Goal: Information Seeking & Learning: Compare options

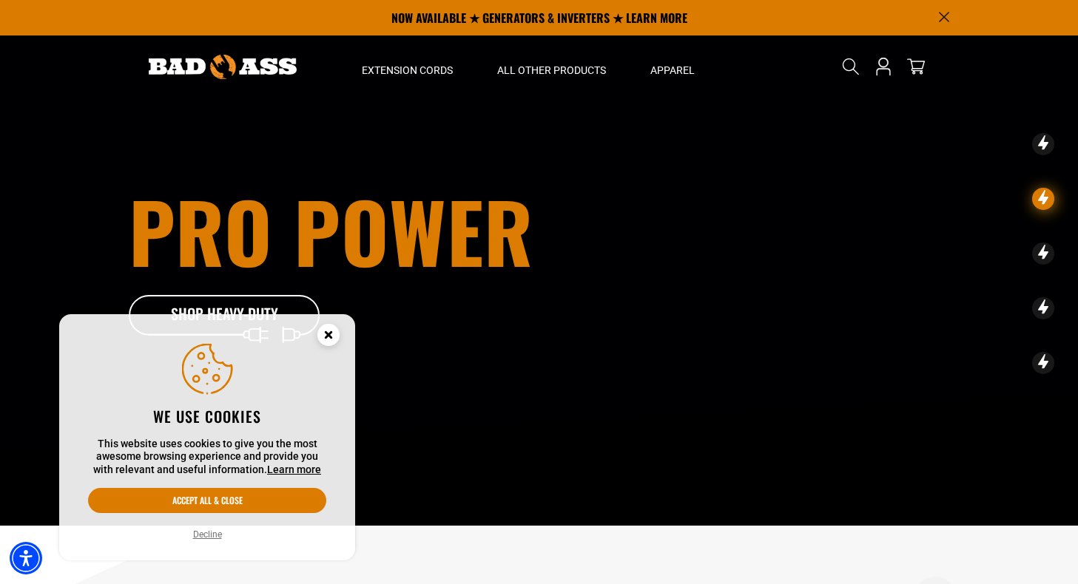
click at [324, 338] on circle "Close this option" at bounding box center [328, 335] width 22 height 22
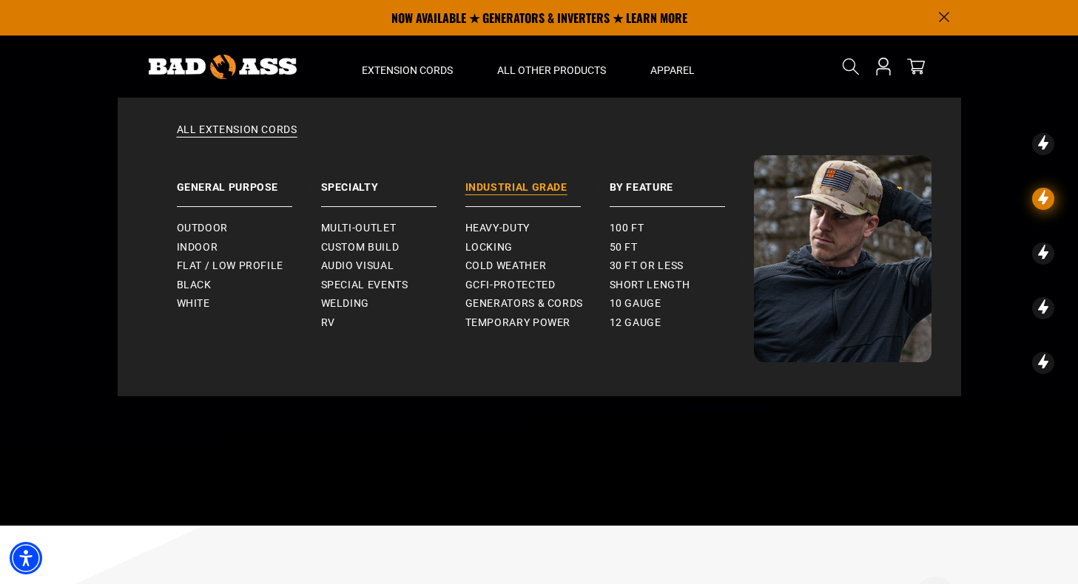
click at [498, 184] on link "Industrial Grade" at bounding box center [537, 181] width 144 height 52
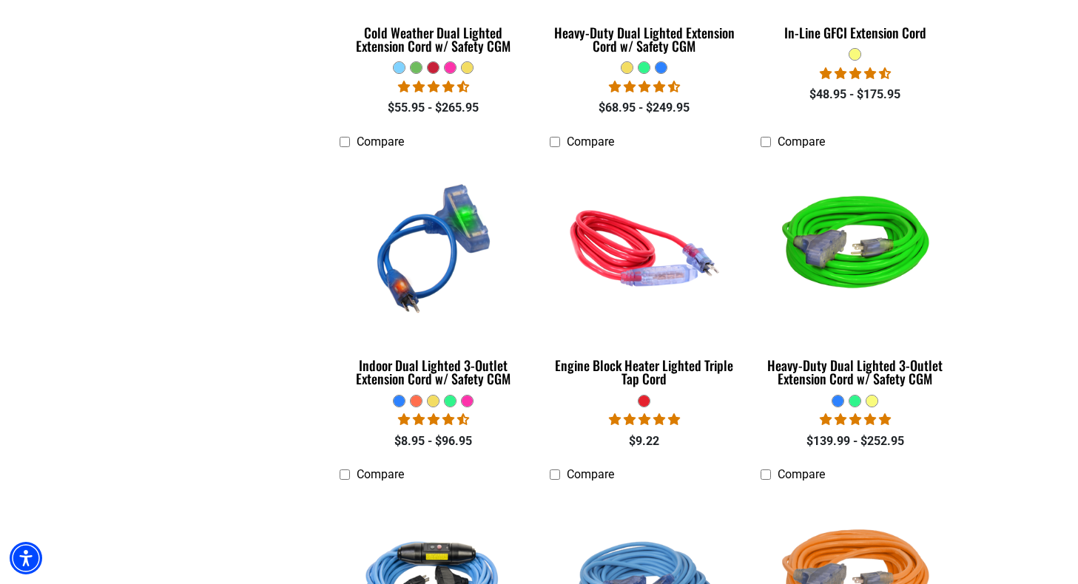
scroll to position [1346, 0]
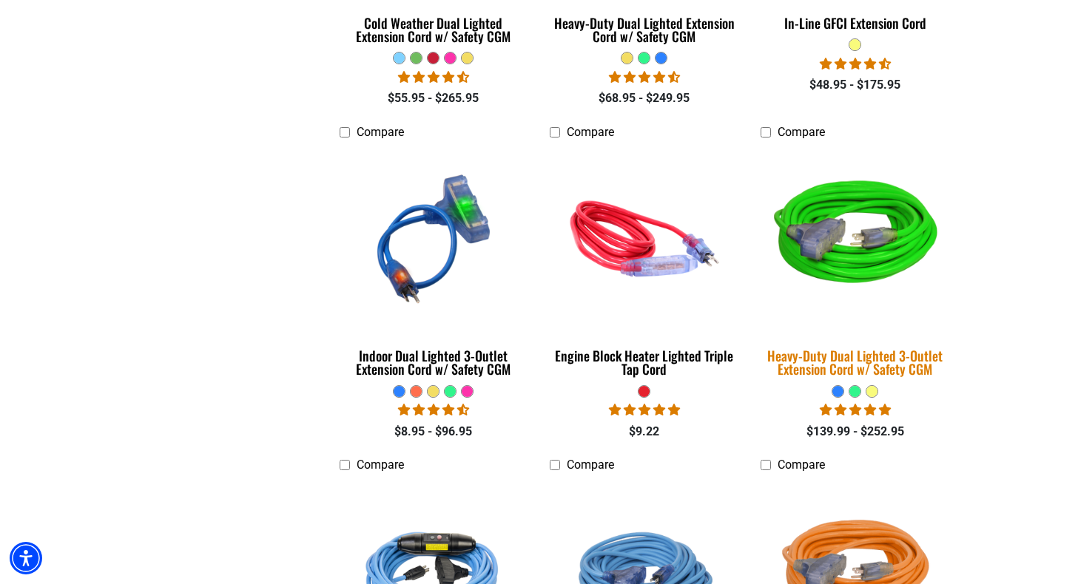
click at [867, 365] on div "Heavy-Duty Dual Lighted 3-Outlet Extension Cord w/ Safety CGM" at bounding box center [854, 362] width 189 height 27
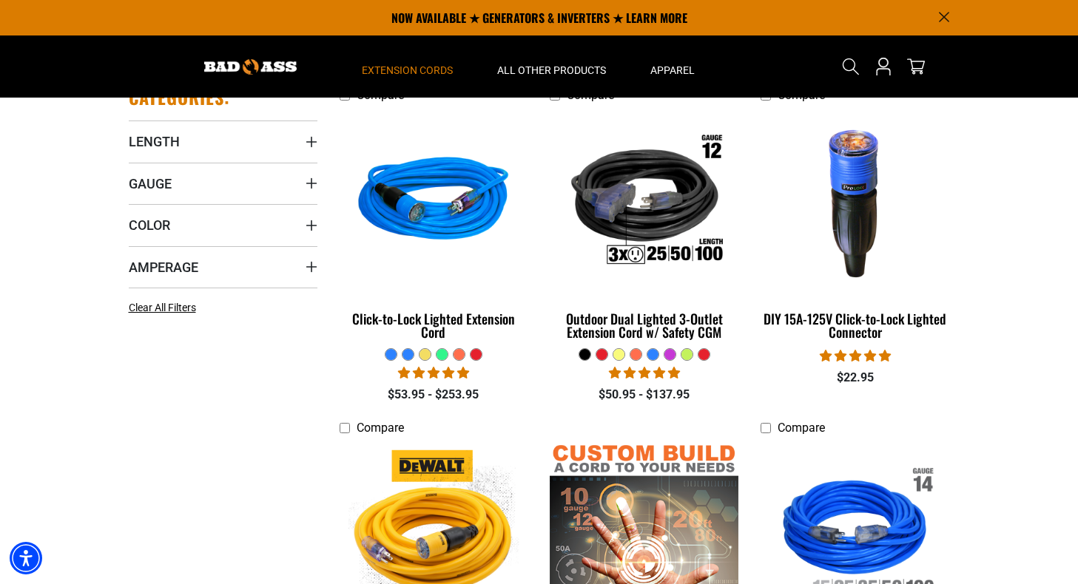
scroll to position [0, 0]
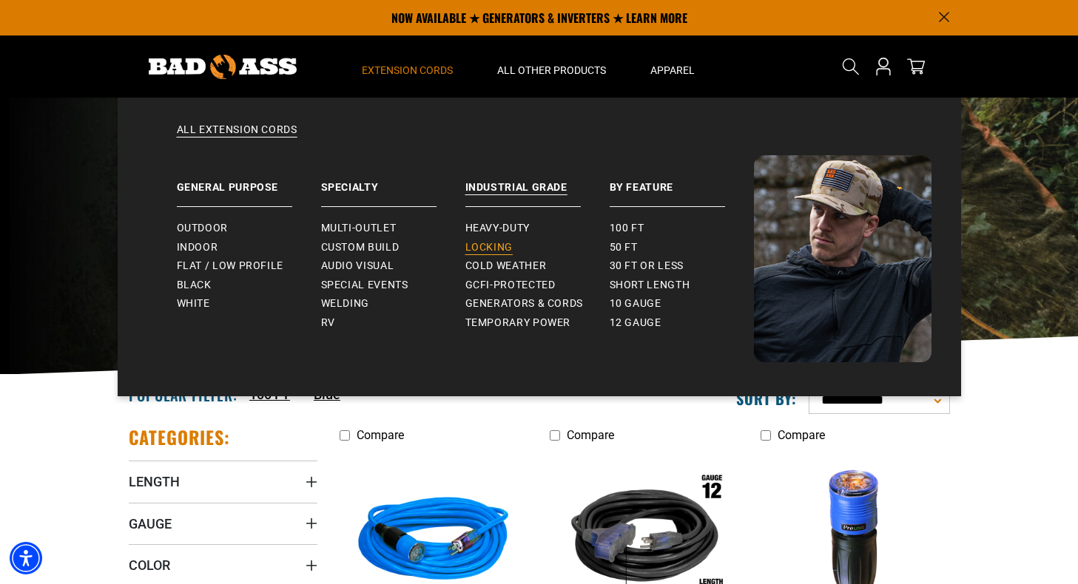
click at [485, 245] on span "Locking" at bounding box center [488, 247] width 47 height 13
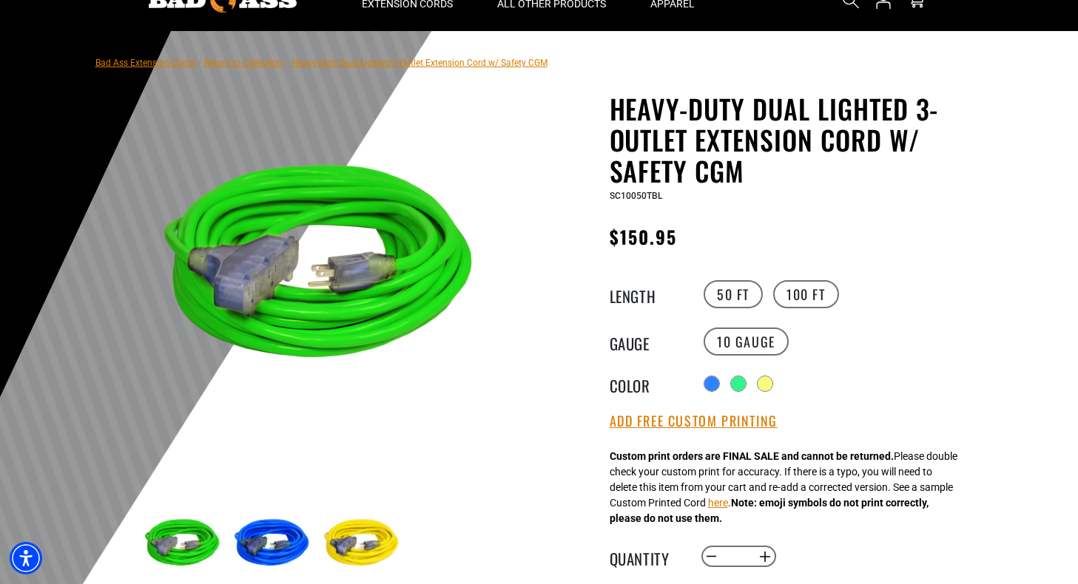
scroll to position [33, 0]
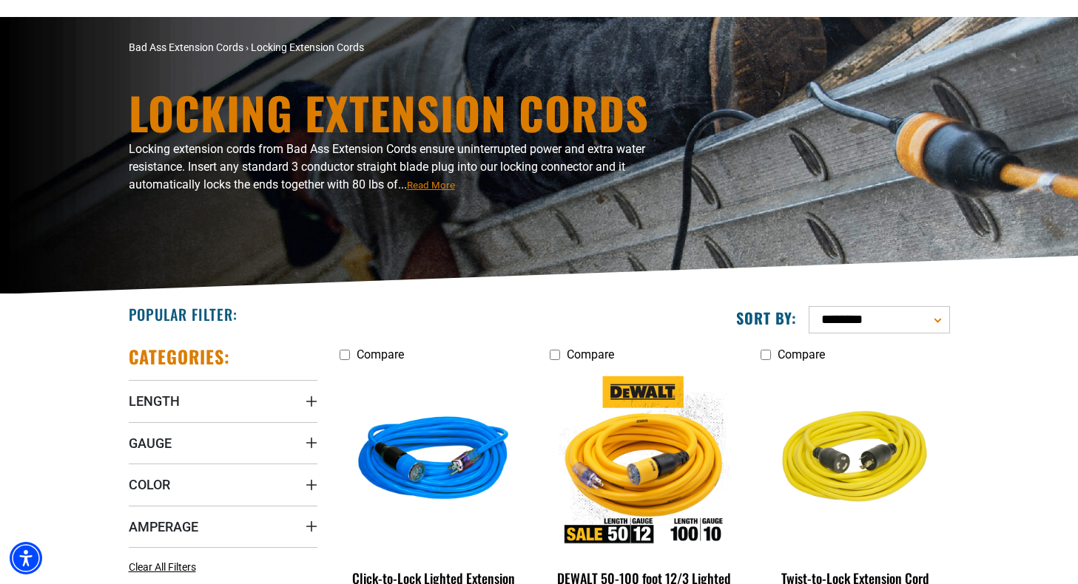
scroll to position [166, 0]
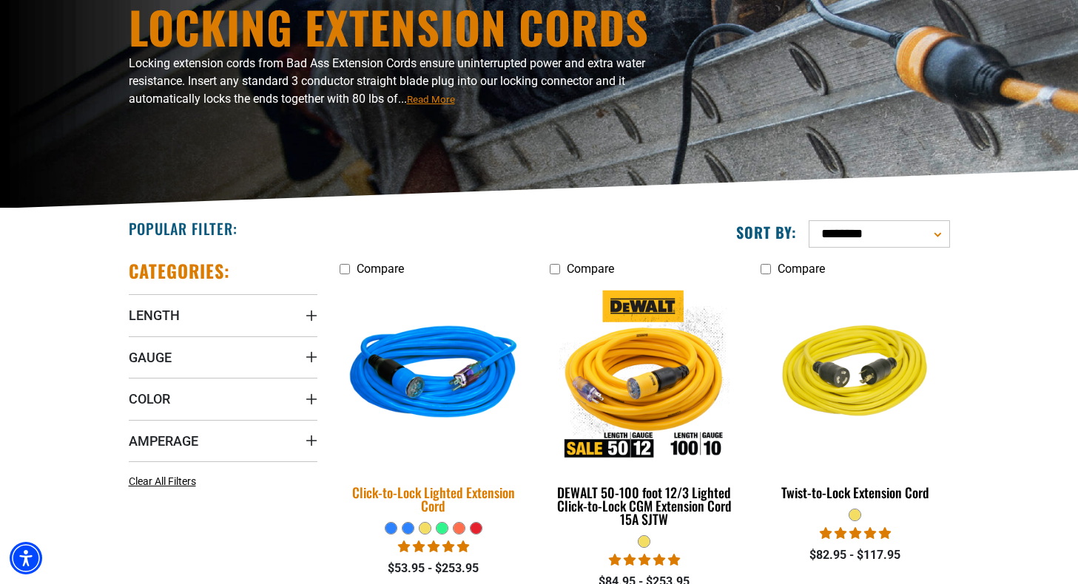
click at [442, 388] on img at bounding box center [433, 375] width 207 height 189
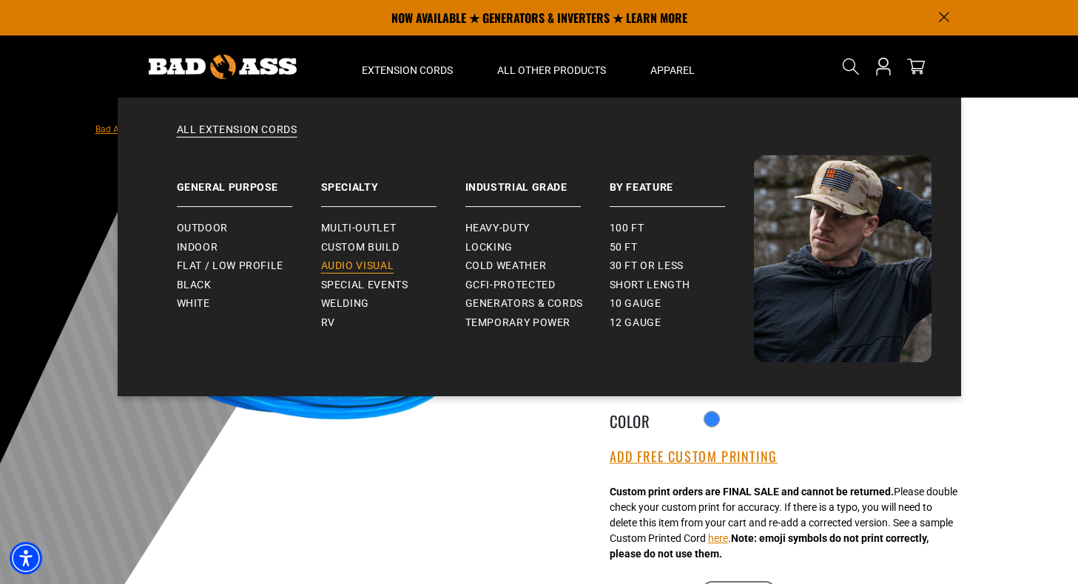
click at [356, 267] on span "Audio Visual" at bounding box center [357, 266] width 73 height 13
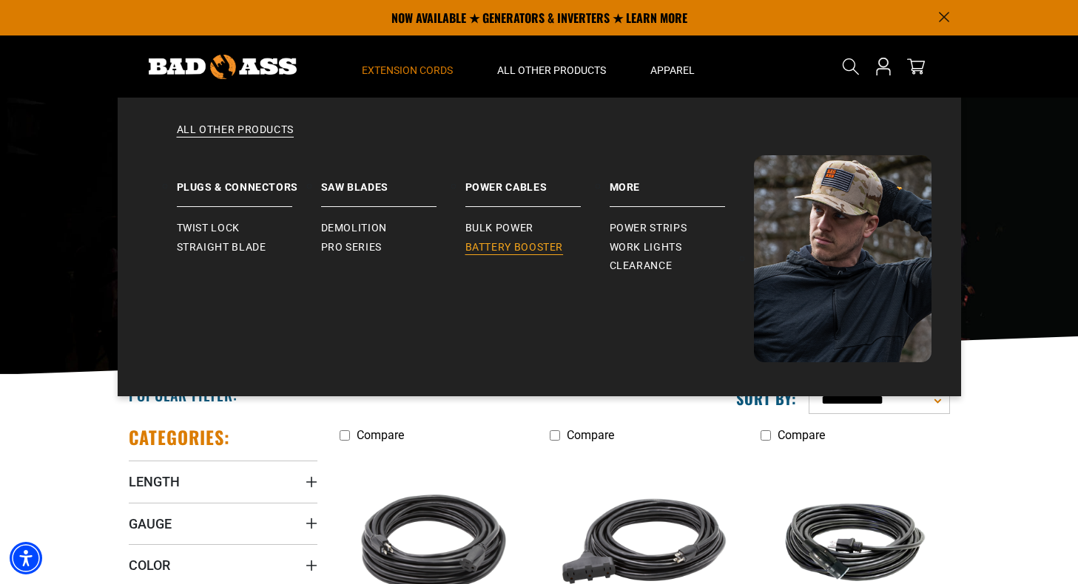
click at [514, 248] on span "Battery Booster" at bounding box center [514, 247] width 98 height 13
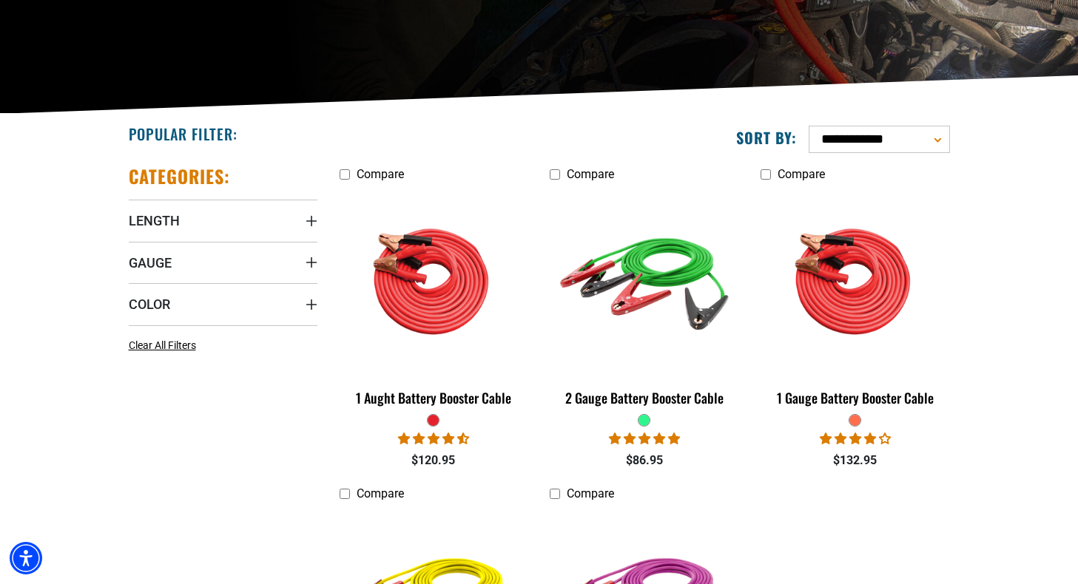
scroll to position [305, 0]
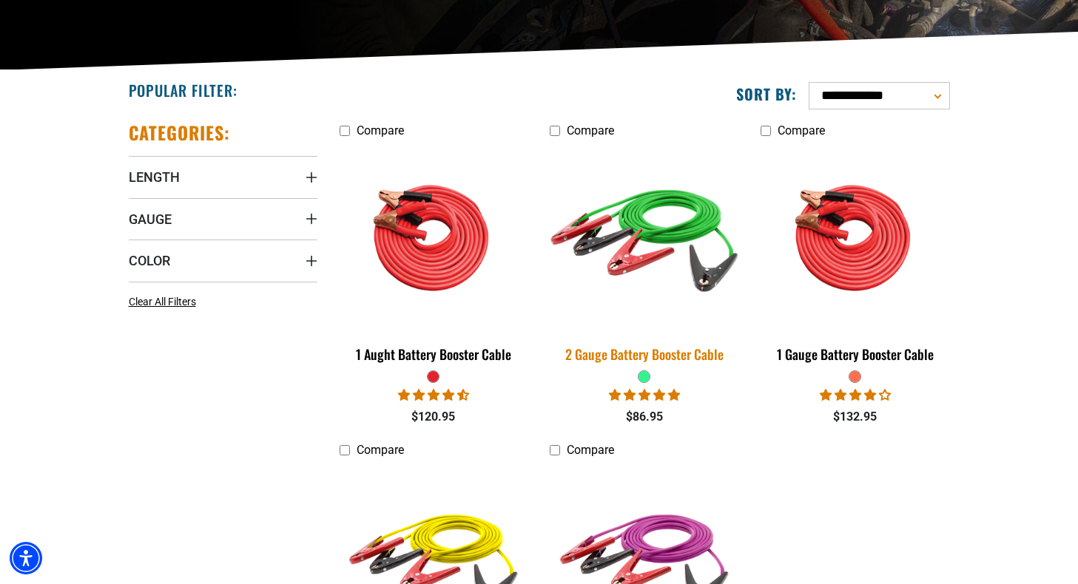
click at [667, 357] on div "2 Gauge Battery Booster Cable" at bounding box center [643, 354] width 189 height 13
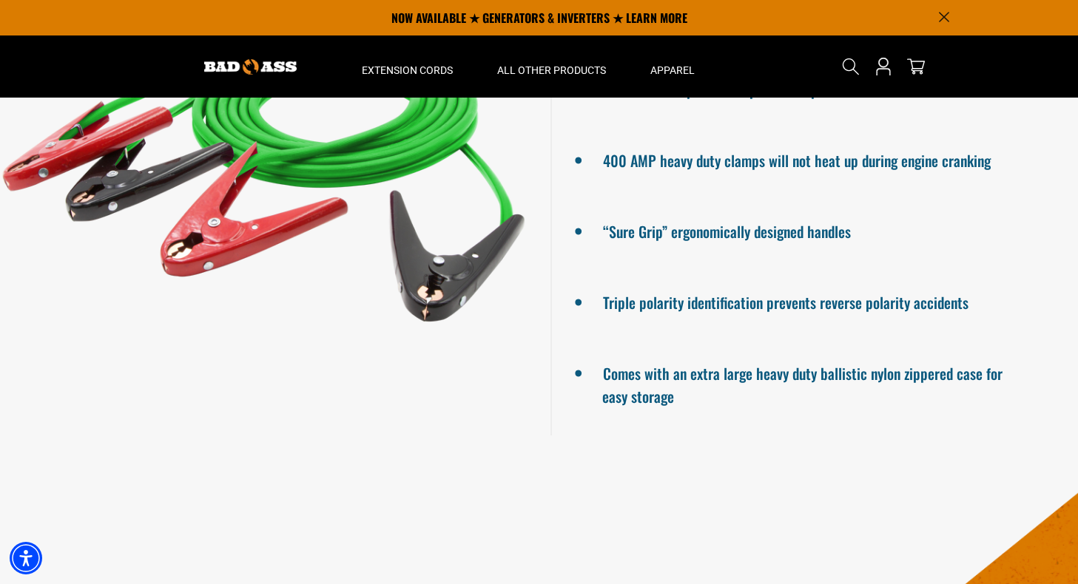
scroll to position [1285, 0]
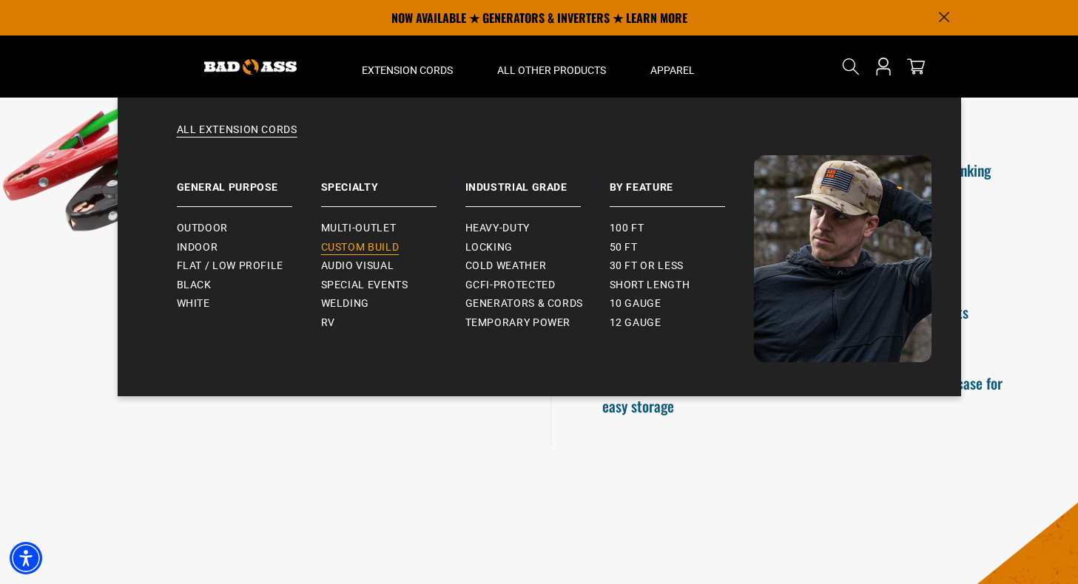
click at [359, 249] on span "Custom Build" at bounding box center [360, 247] width 78 height 13
click at [201, 229] on span "Outdoor" at bounding box center [202, 228] width 51 height 13
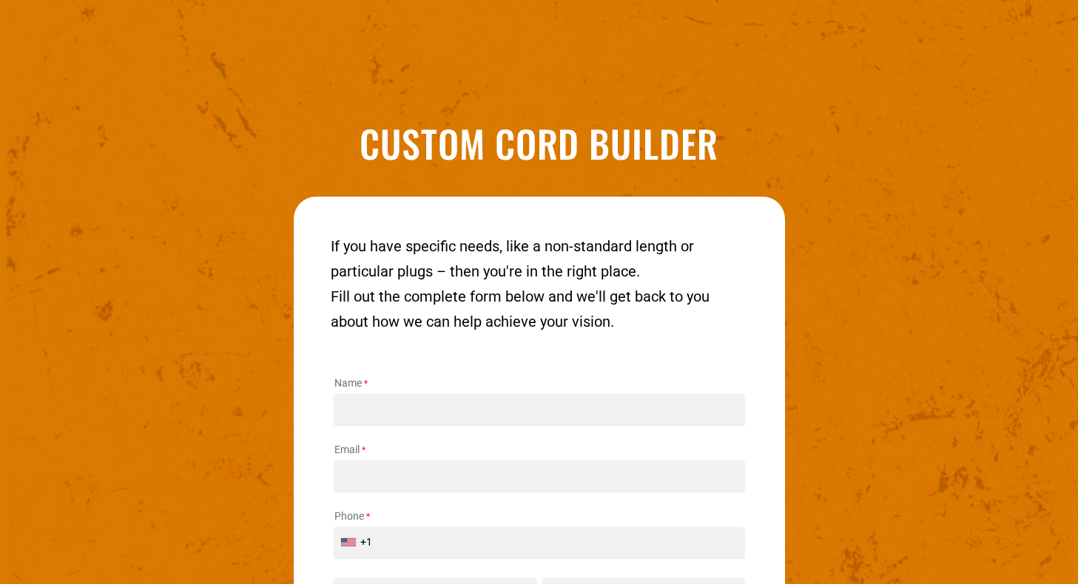
scroll to position [1709, 0]
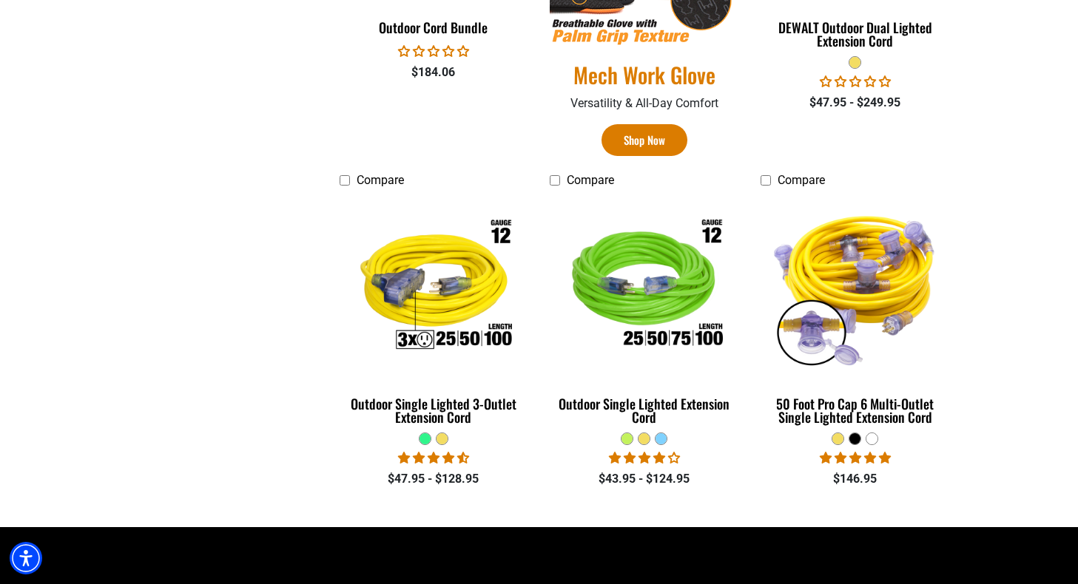
scroll to position [998, 0]
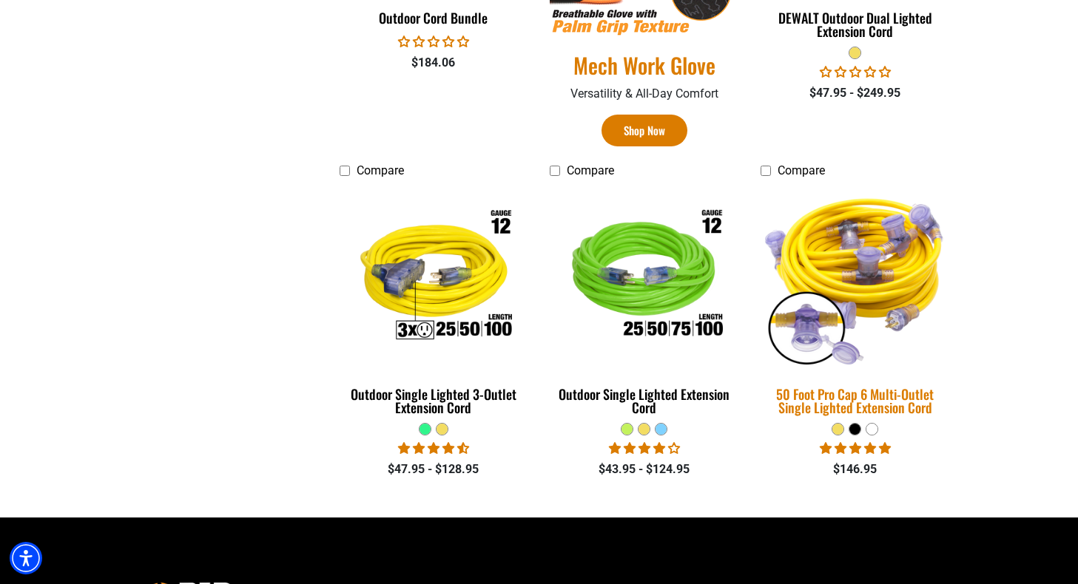
click at [876, 402] on div "50 Foot Pro Cap 6 Multi-Outlet Single Lighted Extension Cord" at bounding box center [854, 401] width 189 height 27
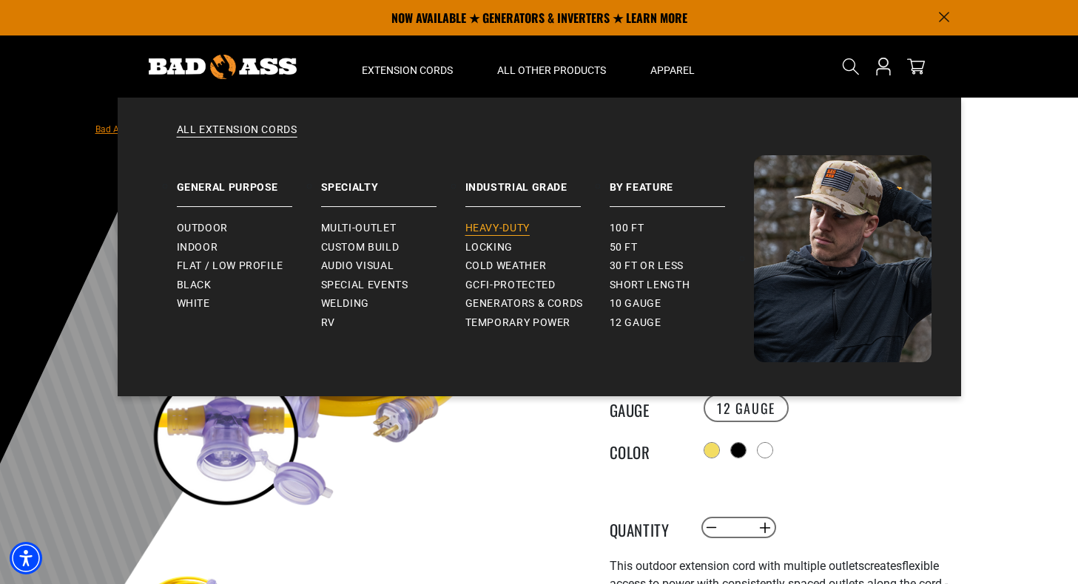
click at [490, 229] on span "Heavy-Duty" at bounding box center [497, 228] width 64 height 13
